Goal: Check status: Check status

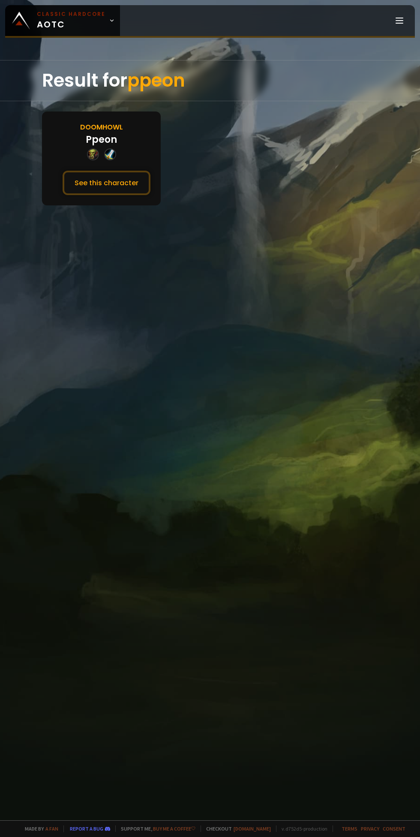
click at [107, 181] on button "See this character" at bounding box center [107, 183] width 88 height 24
